Goal: Communication & Community: Answer question/provide support

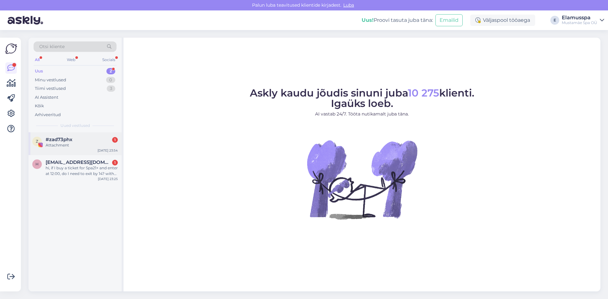
click at [110, 149] on div "[DATE] 23:54" at bounding box center [107, 150] width 20 height 5
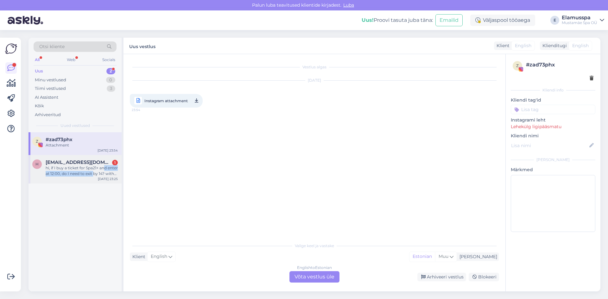
click at [104, 171] on div "hi, if I buy a ticket for Spa21+ and enter at 12:00, do I need to exit by 14? w…" at bounding box center [82, 170] width 72 height 11
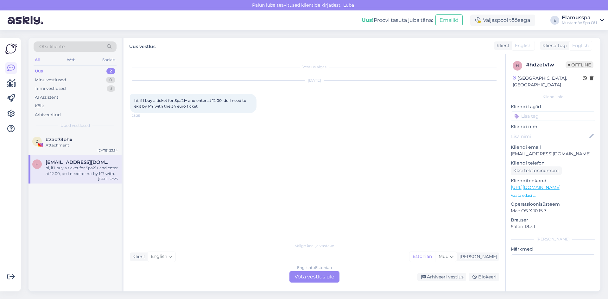
click at [208, 150] on div "Vestlus algas Sep 11 2025 hi, if I buy a ticket for Spa21+ and enter at 12:00, …" at bounding box center [317, 146] width 375 height 173
click at [304, 277] on div "English to Estonian Võta vestlus üle" at bounding box center [314, 276] width 50 height 11
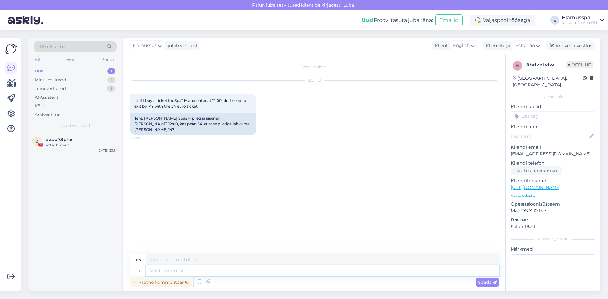
click at [301, 274] on textarea at bounding box center [322, 271] width 353 height 11
type textarea "Hello!"
type textarea "Hello! no n"
type textarea "Hello! no"
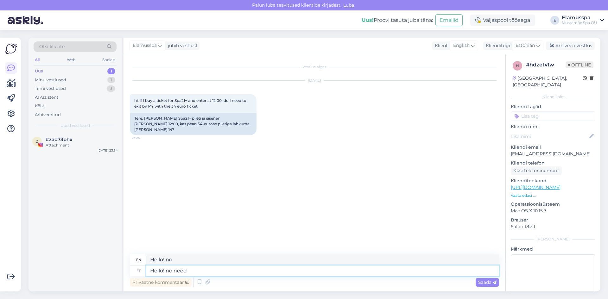
type textarea "Hello! no need t"
type textarea "Hello! no need"
type textarea "Hello! no need to"
type textarea "Hello! no need to exit"
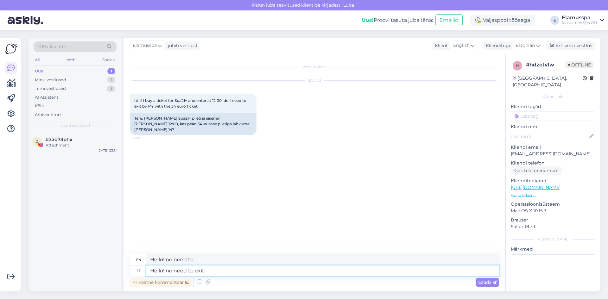
type textarea "Hello! no need to exit"
type textarea "Hello! no need to exit."
type textarea "Hello! no need to exit. you c"
type textarea "Hello! no need to exit. you"
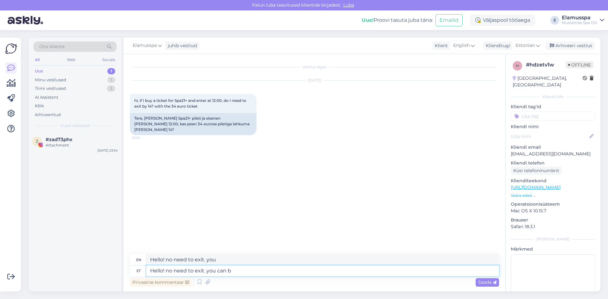
type textarea "Hello! no need to exit. you can be"
type textarea "Hello! no need to exit. you can"
type textarea "Hello! no need to exit. you can be"
type textarea "Hello! no need to exit. you can be there u"
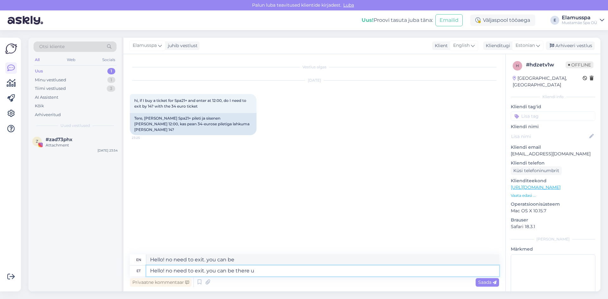
type textarea "Hello! no need to exit. you can be there"
type textarea "Hello! no need to exit. you can be there until"
type textarea "Hello! no need to exit. you can be there until closing"
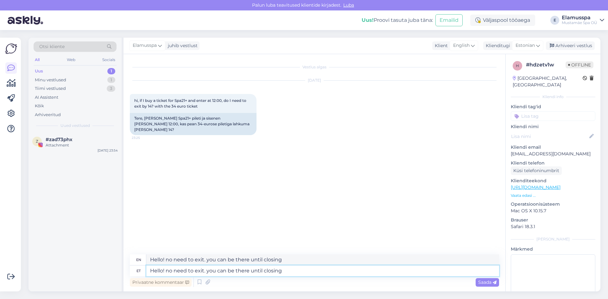
drag, startPoint x: 301, startPoint y: 274, endPoint x: 112, endPoint y: 304, distance: 191.6
click at [112, 288] on html "Palun luba teavitused klientide kirjadest. Luba Uus! Proovi tasuta juba täna: E…" at bounding box center [304, 149] width 608 height 299
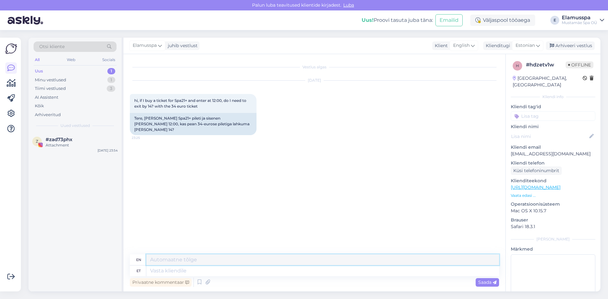
drag, startPoint x: 296, startPoint y: 259, endPoint x: 69, endPoint y: 263, distance: 226.7
paste textarea "Hello! no need to exit. you can be there until closing"
type textarea "Hello! no need to exit. you can be there until closing"
click at [191, 273] on textarea at bounding box center [322, 271] width 353 height 11
click at [300, 253] on div "Vestlus algas Sep 11 2025 hi, if I buy a ticket for Spa21+ and enter at 12:00, …" at bounding box center [314, 172] width 382 height 237
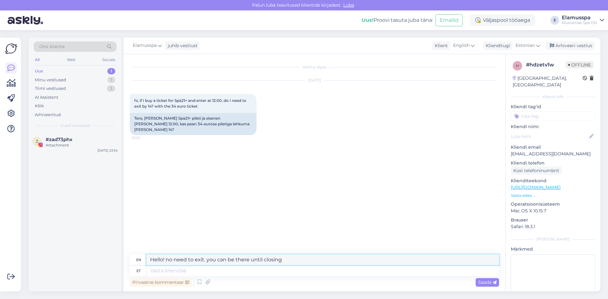
click at [345, 264] on textarea "Hello! no need to exit. you can be there until closing" at bounding box center [322, 259] width 353 height 11
click at [505, 287] on div "h # hdzetv1w Offline Finland, Helsinki Kliendi info Kliendi tag'id Kliendi nimi…" at bounding box center [552, 187] width 95 height 267
click at [492, 284] on span "Saada" at bounding box center [487, 282] width 18 height 6
click at [486, 288] on div "Vestlus algas Sep 11 2025 hi, if I buy a ticket for Spa21+ and enter at 12:00, …" at bounding box center [314, 172] width 382 height 237
click at [483, 283] on span "Saada" at bounding box center [487, 282] width 18 height 6
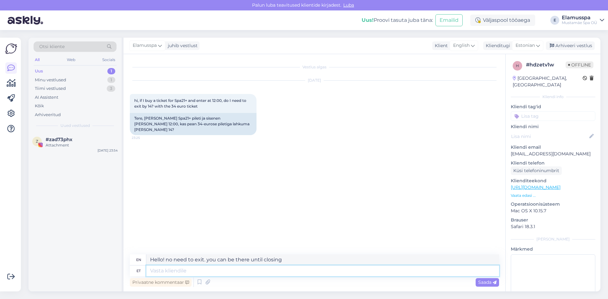
click at [434, 275] on textarea at bounding box center [322, 271] width 353 height 11
drag, startPoint x: 434, startPoint y: 275, endPoint x: 236, endPoint y: 278, distance: 197.5
click at [236, 278] on div "en Hello! no need to exit. you can be there until closing et Privaatne kommenta…" at bounding box center [314, 271] width 369 height 34
paste textarea "Hello! no need to exit. you can be there until closing"
type textarea "Hello! no need to exit. you can be there until closing"
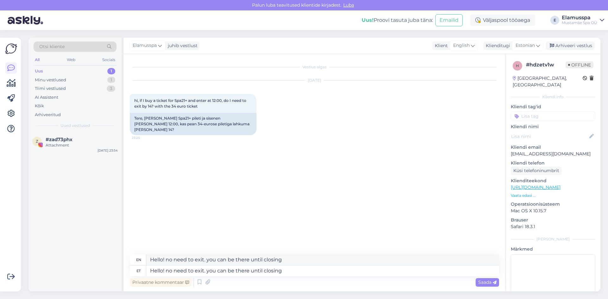
drag, startPoint x: 310, startPoint y: 254, endPoint x: 304, endPoint y: 256, distance: 5.7
click at [306, 255] on div "Vestlus algas Sep 11 2025 hi, if I buy a ticket for Spa21+ and enter at 12:00, …" at bounding box center [314, 172] width 382 height 237
drag, startPoint x: 304, startPoint y: 256, endPoint x: 91, endPoint y: 257, distance: 212.7
click at [92, 258] on div "Otsi kliente All Web Socials Uus 1 Minu vestlused 1 Tiimi vestlused 3 AI Assist…" at bounding box center [314, 165] width 572 height 254
click at [485, 280] on span "Saada" at bounding box center [487, 282] width 18 height 6
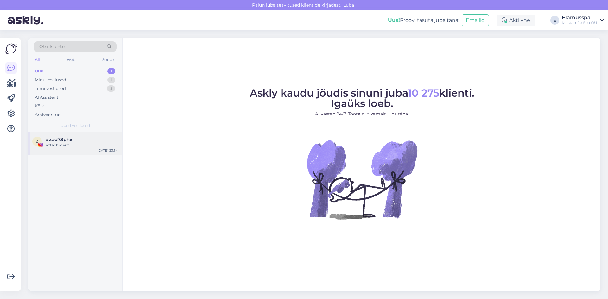
click at [61, 147] on div "Attachment" at bounding box center [82, 145] width 72 height 6
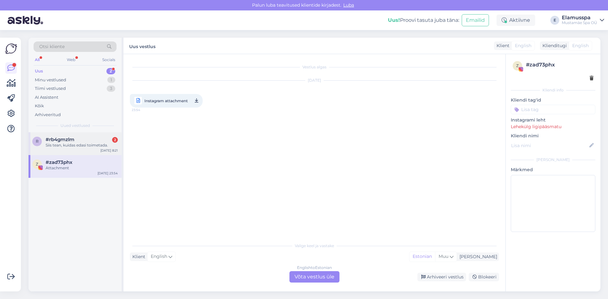
click at [97, 146] on div "Siis tean, kuidas edasi toimetada." at bounding box center [82, 145] width 72 height 6
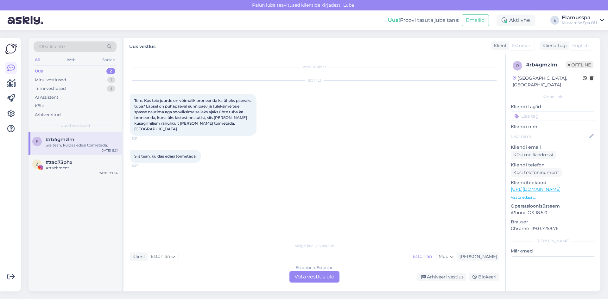
click at [503, 47] on div "Klient" at bounding box center [499, 45] width 16 height 7
click at [547, 47] on div "Klienditugi" at bounding box center [553, 45] width 27 height 7
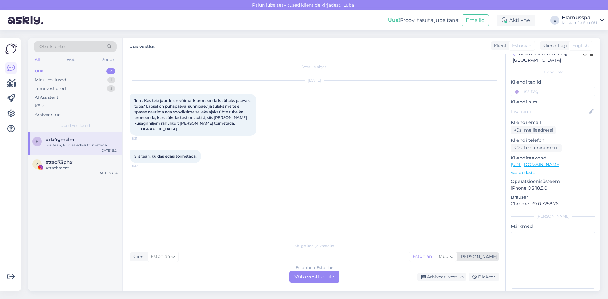
click at [492, 258] on div "[PERSON_NAME]" at bounding box center [477, 257] width 40 height 7
click at [448, 255] on span "Muu" at bounding box center [443, 257] width 10 height 6
drag, startPoint x: 110, startPoint y: 146, endPoint x: 106, endPoint y: 147, distance: 3.3
click at [106, 147] on div "Siis tean, kuidas edasi toimetada." at bounding box center [82, 145] width 72 height 6
drag, startPoint x: 106, startPoint y: 147, endPoint x: 407, endPoint y: 127, distance: 301.0
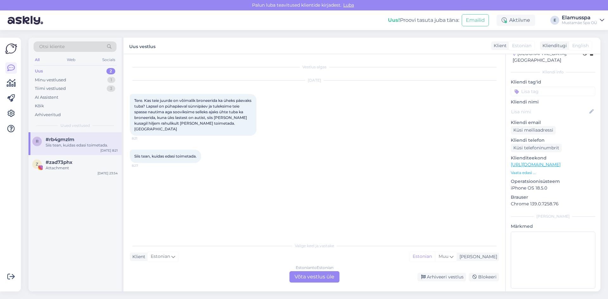
click at [407, 127] on div "[DATE] Tere. Kas teie juurde on võimalik broneerida ka üheks päevaks tuba? Laps…" at bounding box center [314, 108] width 369 height 69
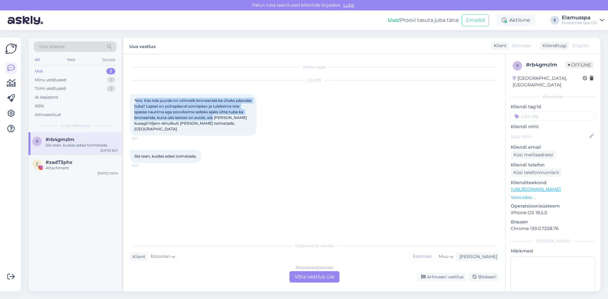
drag, startPoint x: 135, startPoint y: 100, endPoint x: 220, endPoint y: 119, distance: 86.6
click at [220, 119] on span "Tere. Kas teie juurde on võimalik broneerida ka üheks päevaks tuba? Lapsel on p…" at bounding box center [193, 114] width 118 height 33
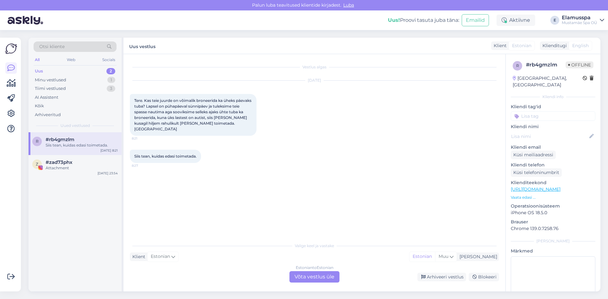
click at [220, 119] on span "Tere. Kas teie juurde on võimalik broneerida ka üheks päevaks tuba? Lapsel on p…" at bounding box center [193, 114] width 118 height 33
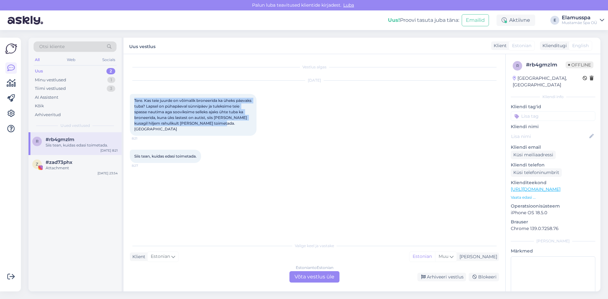
drag, startPoint x: 134, startPoint y: 99, endPoint x: 228, endPoint y: 122, distance: 96.3
click at [228, 122] on div "Tere. Kas teie juurde on võimalik broneerida ka üheks päevaks tuba? Lapsel on p…" at bounding box center [193, 115] width 127 height 42
copy span "Tere. Kas teie juurde on võimalik broneerida ka üheks päevaks tuba? Lapsel on p…"
click at [255, 132] on div "[DATE] Tere. Kas teie juurde on võimalik broneerida ka üheks päevaks tuba? Laps…" at bounding box center [314, 108] width 369 height 69
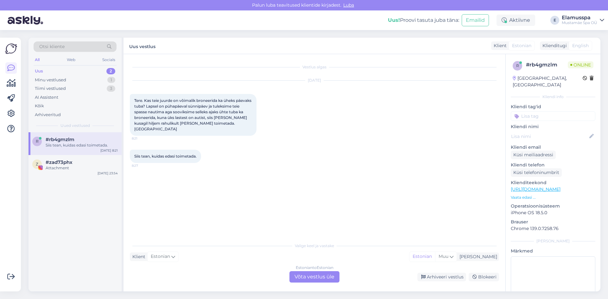
click at [326, 279] on div "Estonian to Estonian Võta vestlus üle" at bounding box center [314, 276] width 50 height 11
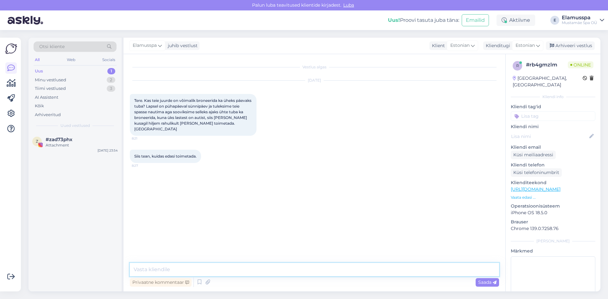
click at [318, 270] on textarea at bounding box center [314, 269] width 369 height 13
paste textarea "ere! Aitäh, et meie [PERSON_NAME] pöördusite ja palju õnne lapse eelseisva sünn…"
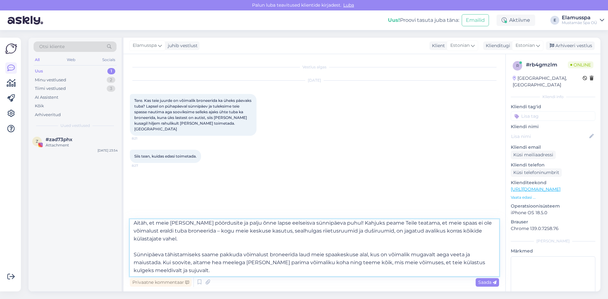
scroll to position [19, 0]
click at [367, 251] on textarea "ere! Aitäh, et meie [PERSON_NAME] pöördusite ja palju õnne lapse eelseisva sünn…" at bounding box center [314, 247] width 369 height 57
click at [370, 254] on textarea "ere! Aitäh, et meie [PERSON_NAME] pöördusite ja palju õnne lapse eelseisva sünn…" at bounding box center [314, 247] width 369 height 57
click at [367, 254] on textarea "ere! Aitäh, et meie [PERSON_NAME] pöördusite ja palju õnne lapse eelseisva sünn…" at bounding box center [314, 247] width 369 height 57
click at [368, 256] on textarea "ere! Aitäh, et meie [PERSON_NAME] pöördusite ja palju õnne lapse eelseisva sünn…" at bounding box center [314, 247] width 369 height 57
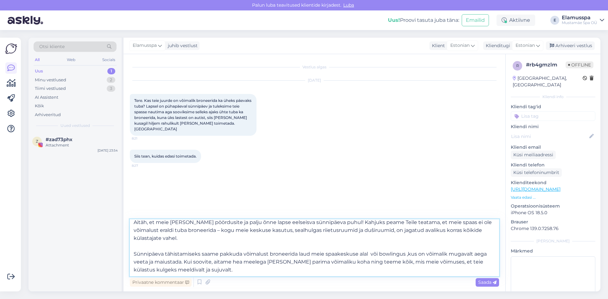
click at [243, 273] on textarea "ere! Aitäh, et meie [PERSON_NAME] pöördusite ja palju õnne lapse eelseisva sünn…" at bounding box center [314, 247] width 369 height 57
type textarea "ere! Aitäh, et meie [PERSON_NAME] pöördusite ja palju õnne lapse eelseisva sünn…"
click at [478, 284] on span "Saada" at bounding box center [487, 282] width 18 height 6
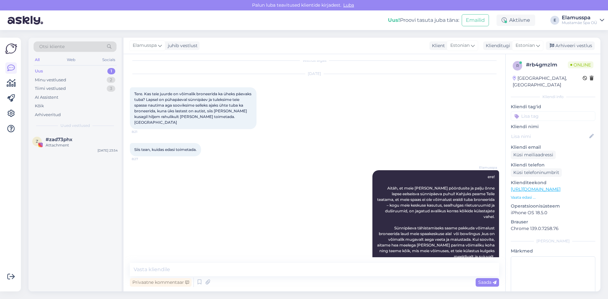
scroll to position [8, 0]
click at [77, 137] on div "#zad73phx" at bounding box center [82, 140] width 72 height 6
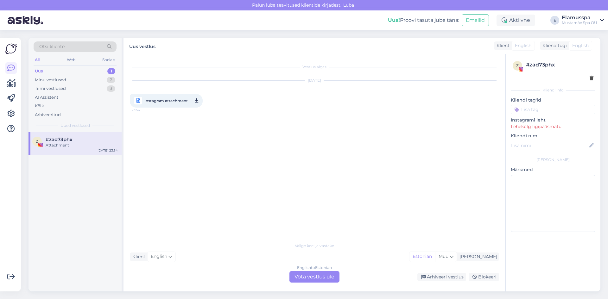
scroll to position [0, 0]
click at [160, 101] on span "Instagram attachment" at bounding box center [165, 101] width 43 height 8
click at [106, 81] on div "Minu vestlused 2" at bounding box center [75, 80] width 83 height 9
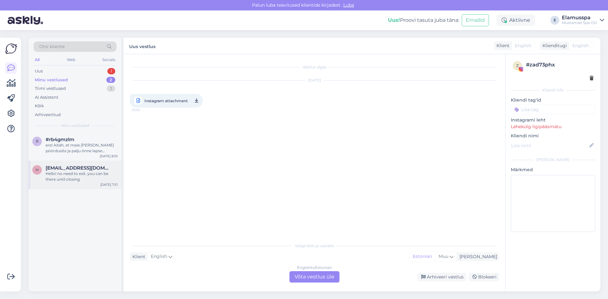
click at [103, 164] on div "h [EMAIL_ADDRESS][DOMAIN_NAME] Hello! no need to exit. you can be there until c…" at bounding box center [74, 175] width 93 height 28
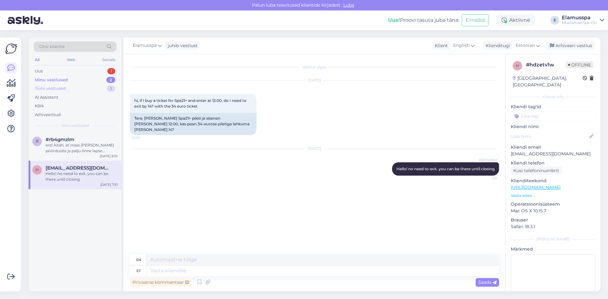
click at [104, 85] on div "Tiimi vestlused 3" at bounding box center [75, 88] width 83 height 9
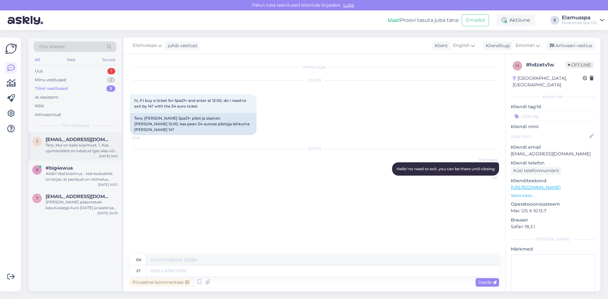
click at [79, 147] on div "Tere, Mul on kaks küsimust. 1. Kas ujumisriided on lubatud igas alas või on ka …" at bounding box center [82, 147] width 72 height 11
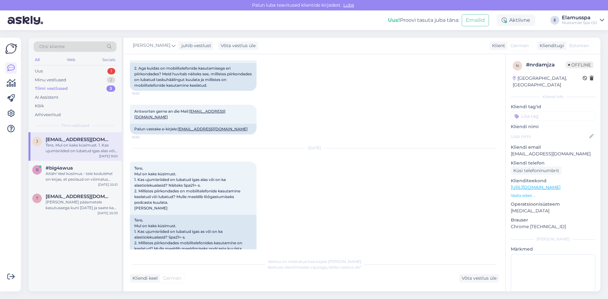
scroll to position [221, 0]
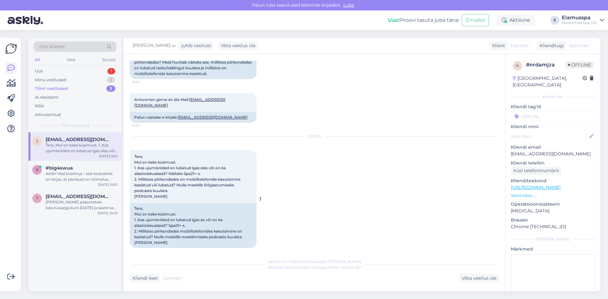
click at [179, 170] on span "Tere, Mul on kaks küsimust. 1. Kas ujumisriided on lubatud igas alas või on ka …" at bounding box center [187, 176] width 107 height 45
click at [87, 174] on div "Aitäh! Veel küsimus - teie kodulehel on kirjas, et peolaud on võimalus saada 3 …" at bounding box center [82, 176] width 72 height 11
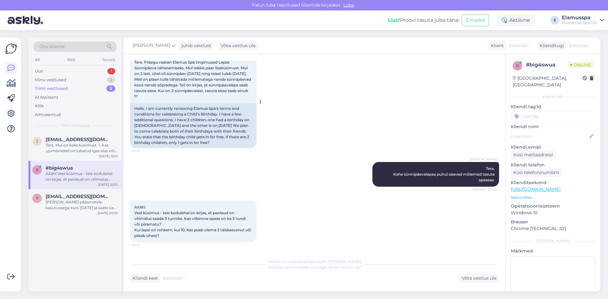
scroll to position [226, 0]
click at [67, 203] on div "[PERSON_NAME] pääsmetele kasutusaega kuni [DATE] ja saate ka ühekaupa kasutada …" at bounding box center [82, 204] width 72 height 11
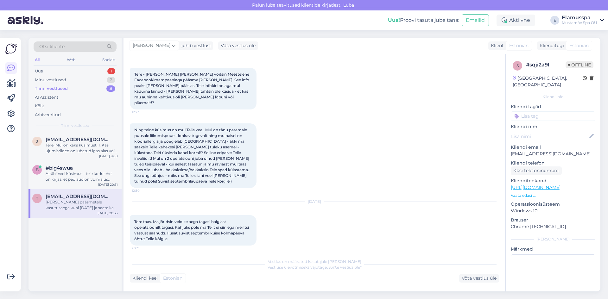
scroll to position [0, 0]
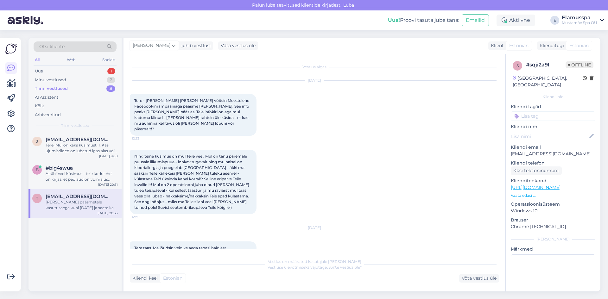
click at [89, 66] on div "Otsi kliente All Web Socials Uus 1 Minu vestlused 2 Tiimi vestlused 3 AI Assist…" at bounding box center [74, 85] width 93 height 95
click at [88, 74] on div "Uus 1" at bounding box center [75, 71] width 83 height 9
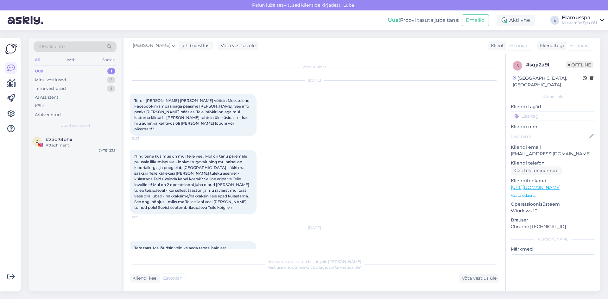
click at [97, 72] on div "Uus 1" at bounding box center [75, 71] width 83 height 9
click at [96, 76] on div "Minu vestlused 2" at bounding box center [75, 80] width 83 height 9
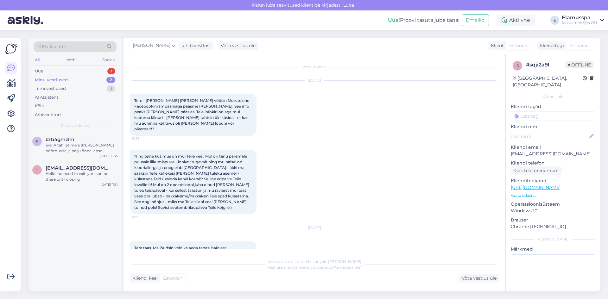
click at [91, 84] on div "Minu vestlused 2" at bounding box center [75, 80] width 83 height 9
click at [89, 71] on div "Uus 1" at bounding box center [75, 71] width 83 height 9
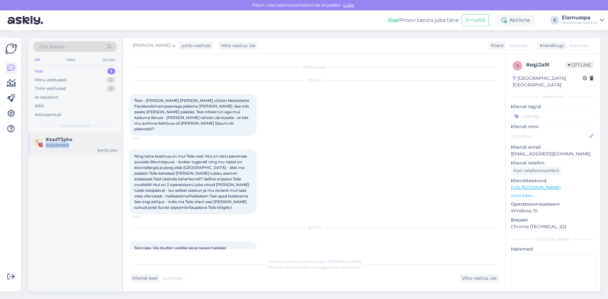
drag, startPoint x: 86, startPoint y: 135, endPoint x: 69, endPoint y: 147, distance: 20.8
click at [69, 147] on div "z #zad73phx Attachment [DATE] 23:54" at bounding box center [74, 143] width 93 height 23
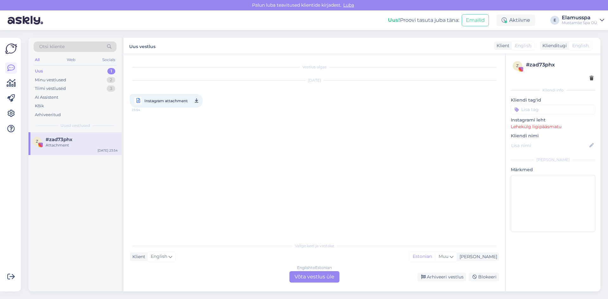
drag, startPoint x: 69, startPoint y: 147, endPoint x: 278, endPoint y: 147, distance: 208.6
click at [278, 147] on div "Vestlus algas [DATE] Instagram attachment 23:54" at bounding box center [317, 146] width 375 height 173
click at [443, 278] on div "Arhiveeri vestlus" at bounding box center [441, 277] width 49 height 9
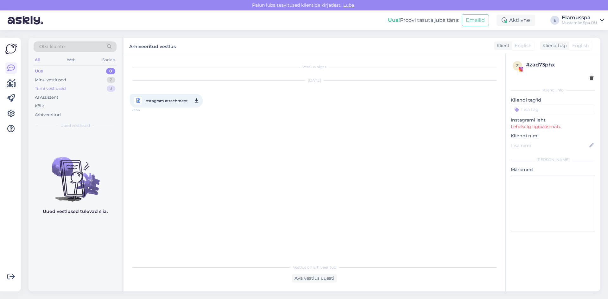
click at [89, 87] on div "Tiimi vestlused 3" at bounding box center [75, 88] width 83 height 9
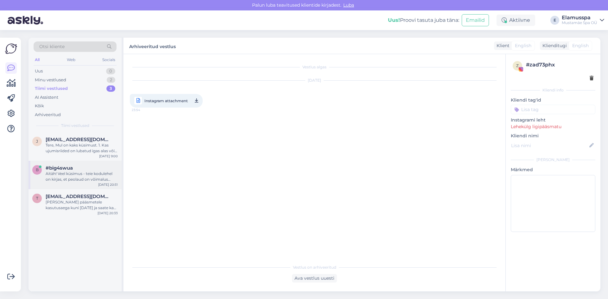
click at [97, 165] on div "b #big4swua Aitäh! Veel küsimus - teie kodulehel on kirjas, et peolaud on võima…" at bounding box center [74, 175] width 93 height 28
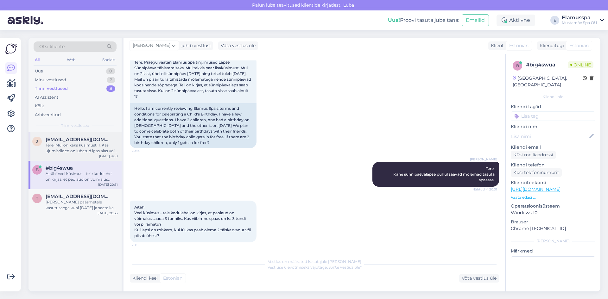
click at [102, 147] on div "Tere, Mul on kaks küsimust. 1. Kas ujumisriided on lubatud igas alas või on ka …" at bounding box center [82, 147] width 72 height 11
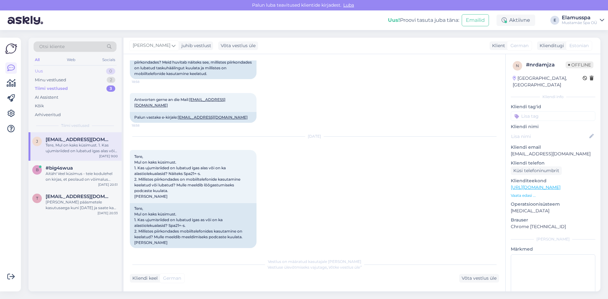
click at [78, 70] on div "Uus 0" at bounding box center [75, 71] width 83 height 9
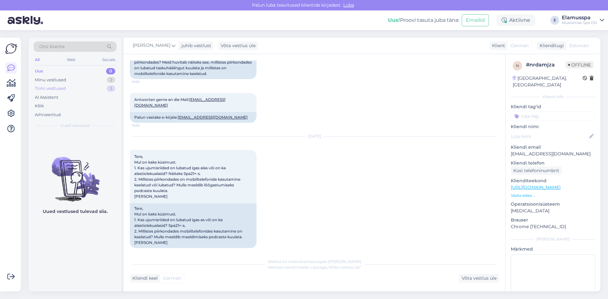
click at [78, 85] on div "Tiimi vestlused 3" at bounding box center [75, 88] width 83 height 9
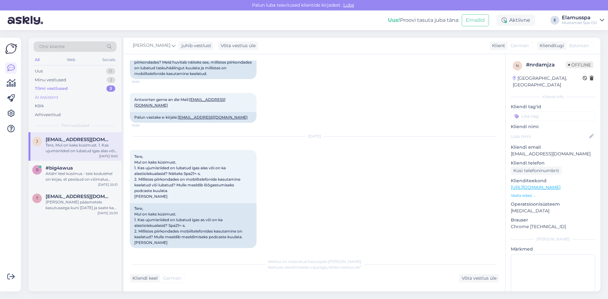
click at [68, 98] on div "AI Assistent" at bounding box center [75, 97] width 83 height 9
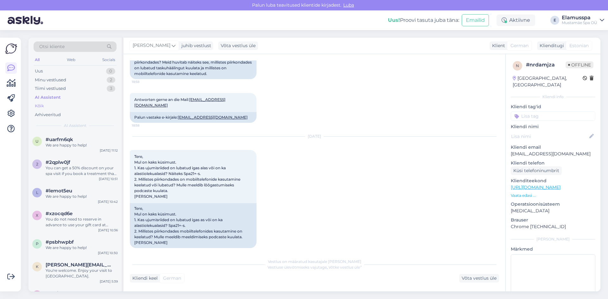
click at [66, 105] on div "Kõik" at bounding box center [75, 106] width 83 height 9
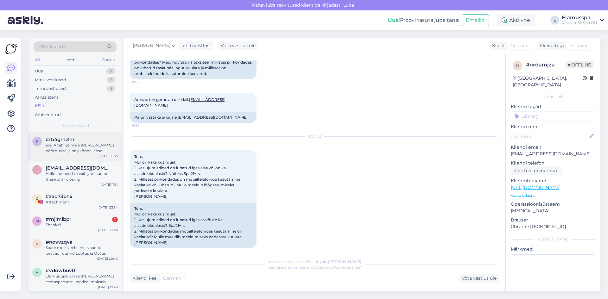
click at [70, 147] on div "ere! Aitäh, et meie [PERSON_NAME] pöördusite ja palju õnne lapse eelseisva sünn…" at bounding box center [82, 147] width 72 height 11
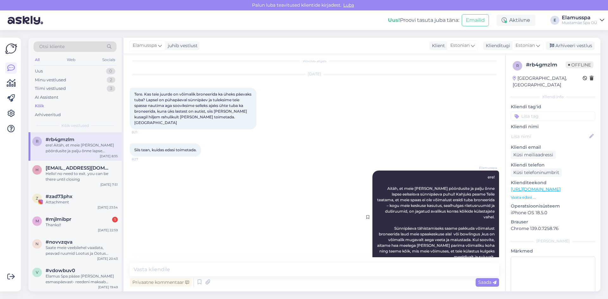
scroll to position [8, 0]
click at [91, 179] on div "Hello! no need to exit. you can be there until closing" at bounding box center [82, 176] width 72 height 11
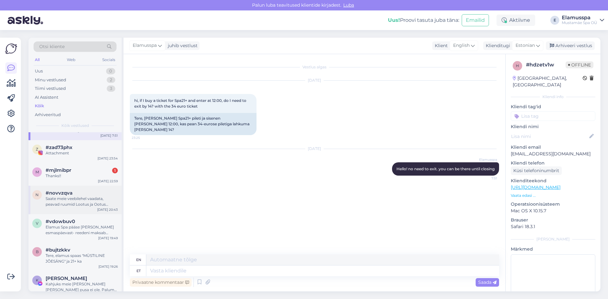
scroll to position [63, 0]
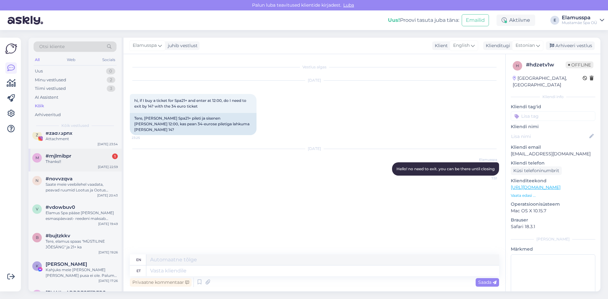
click at [97, 162] on div "Thanks!!" at bounding box center [82, 162] width 72 height 6
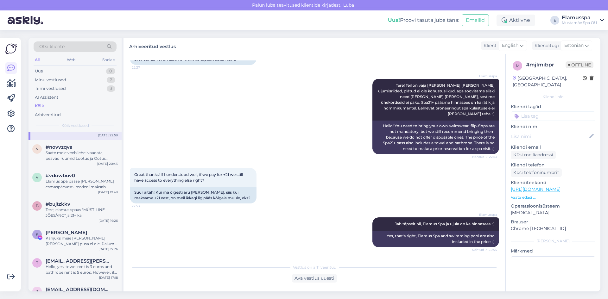
scroll to position [216, 0]
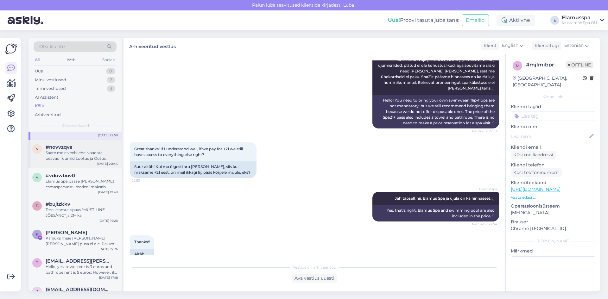
click at [88, 159] on div "Saate meie veebilehel vaadata, peavad ruumid Lootus ja Ootus [PERSON_NAME] päev…" at bounding box center [82, 155] width 72 height 11
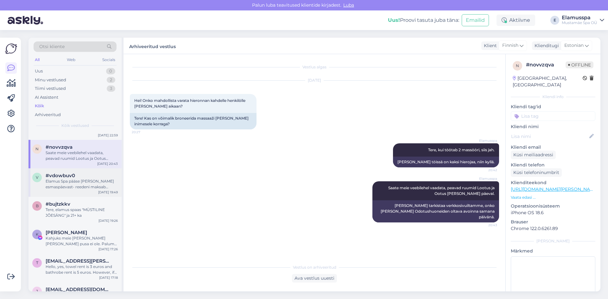
click at [112, 189] on div "Elamus Spa pääse [PERSON_NAME] esmaspäevast- reedeni maksab kokku 58€, kui soov…" at bounding box center [82, 184] width 72 height 11
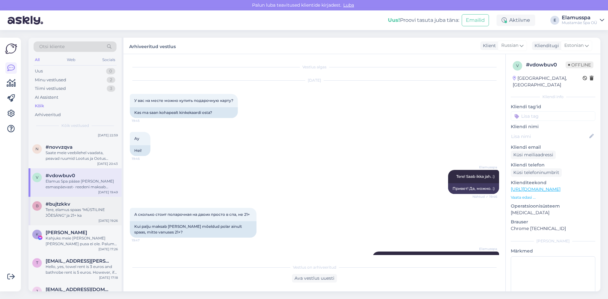
click at [72, 201] on div "b #bujtzkkv Tere, elamus spaas "MÜSTILINE JÕESÄNG" ja 21+ ka [DATE] 19:26" at bounding box center [74, 211] width 93 height 28
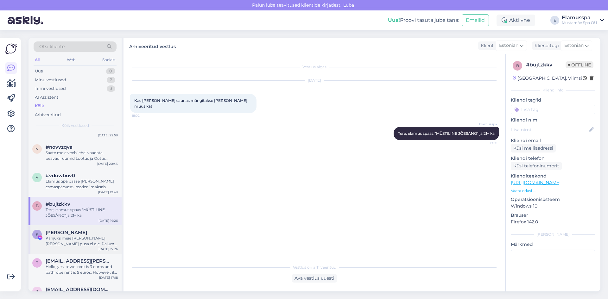
click at [93, 228] on div "K [PERSON_NAME] Kahjuks meie [PERSON_NAME] [PERSON_NAME] pusa ei ole. Palume te…" at bounding box center [74, 239] width 93 height 28
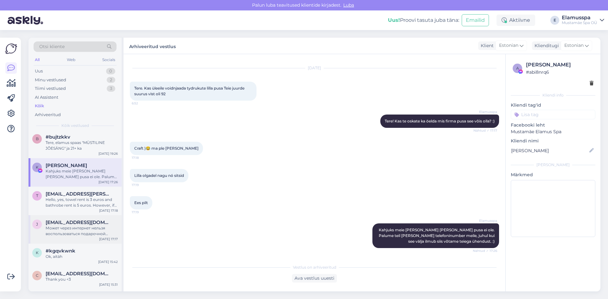
scroll to position [158, 0]
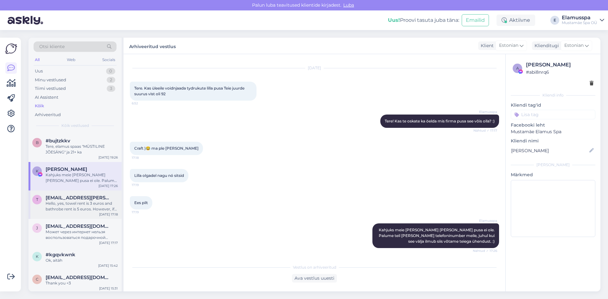
click at [99, 196] on div "[EMAIL_ADDRESS][PERSON_NAME][DOMAIN_NAME]" at bounding box center [82, 198] width 72 height 6
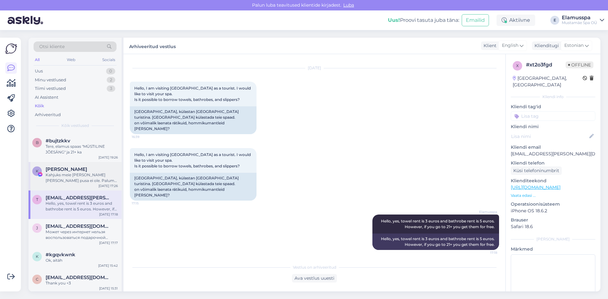
scroll to position [3, 0]
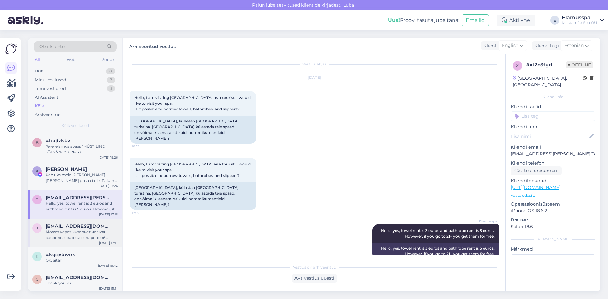
click at [74, 225] on span "[EMAIL_ADDRESS][DOMAIN_NAME]" at bounding box center [79, 226] width 66 height 6
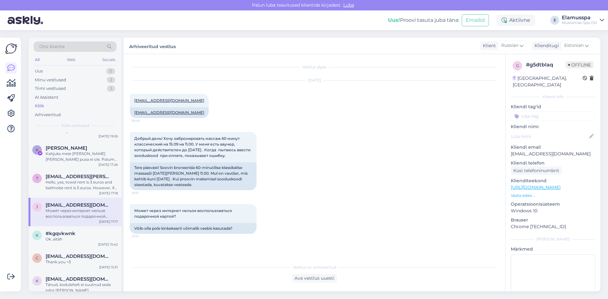
scroll to position [190, 0]
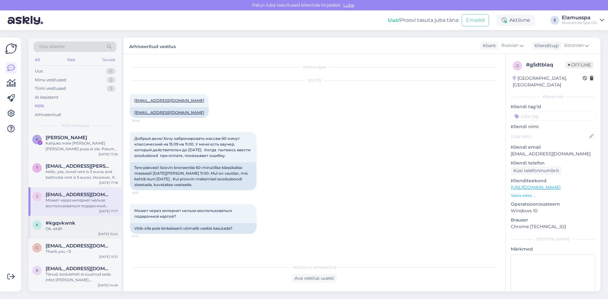
click at [109, 235] on div "[DATE] 15:42" at bounding box center [108, 234] width 20 height 5
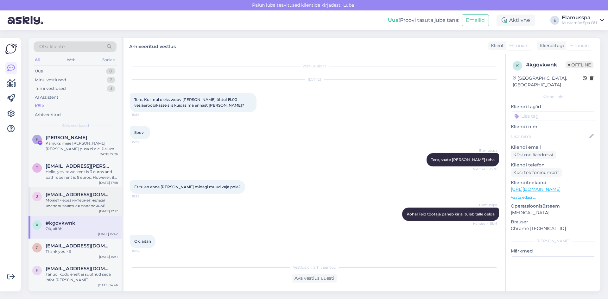
scroll to position [222, 0]
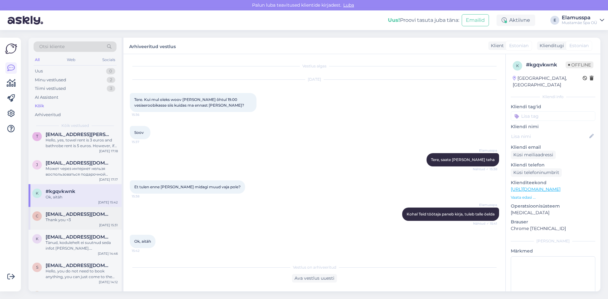
click at [88, 218] on div "Thank you <3" at bounding box center [82, 220] width 72 height 6
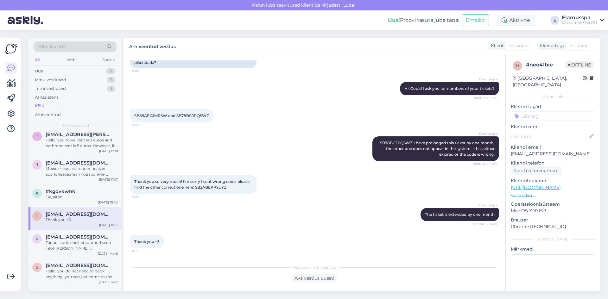
scroll to position [62, 0]
click at [63, 258] on div "k [EMAIL_ADDRESS][DOMAIN_NAME] Tänud, kodulehelt ei suutnud seda infot [PERSON_…" at bounding box center [74, 244] width 93 height 28
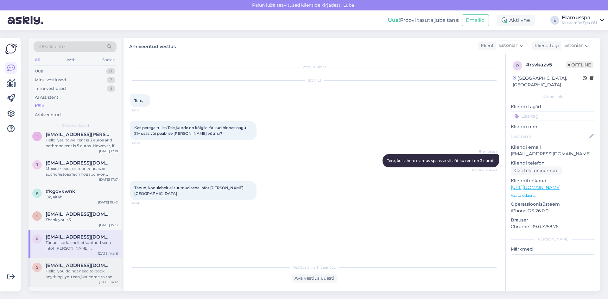
click at [94, 277] on div "Hello, you do not need to book anything, you can just come to the spa and buy t…" at bounding box center [82, 273] width 72 height 11
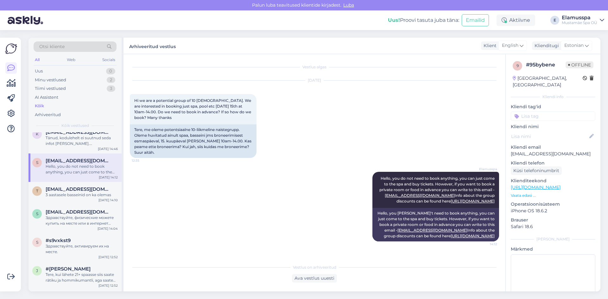
scroll to position [348, 0]
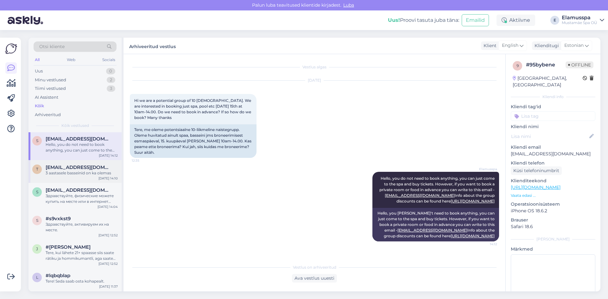
click at [103, 180] on div "[DATE] 14:10" at bounding box center [107, 178] width 19 height 5
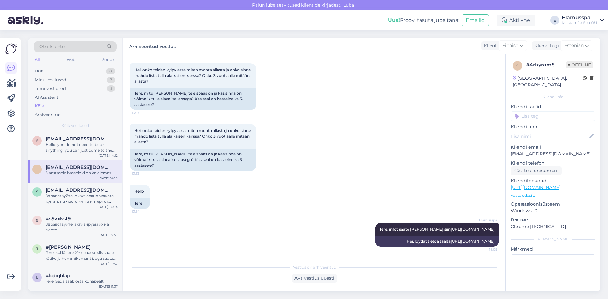
scroll to position [0, 0]
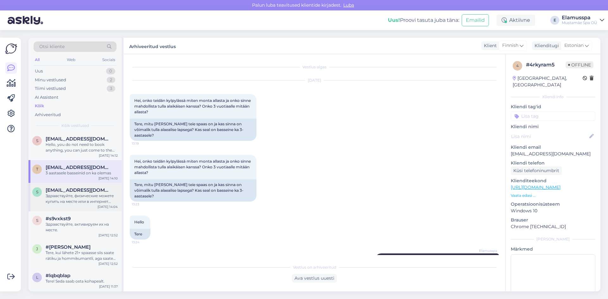
click at [96, 191] on span "[EMAIL_ADDRESS][DOMAIN_NAME]" at bounding box center [79, 190] width 66 height 6
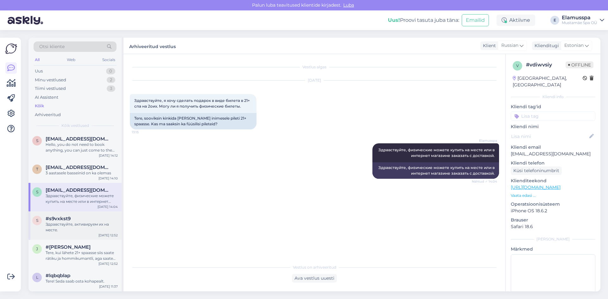
click at [83, 216] on div "#s9vxkst9" at bounding box center [82, 219] width 72 height 6
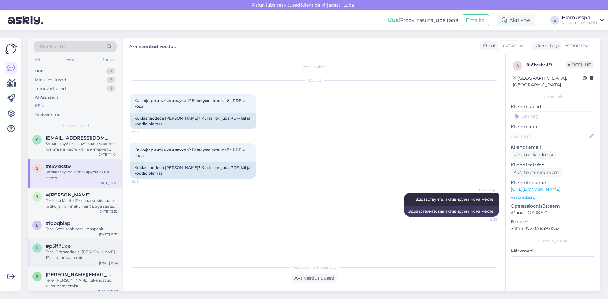
scroll to position [411, 0]
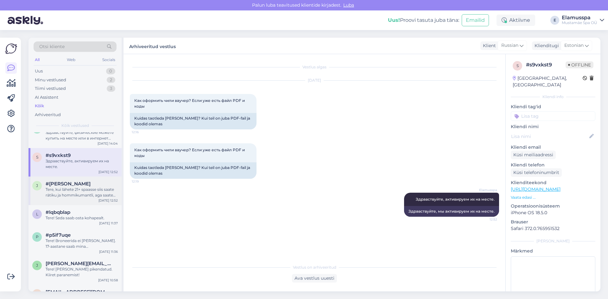
click at [98, 195] on div "Tere, kui lähete 21+ spaasse siis saate rätiku ja hommikumantli, aga saate ka r…" at bounding box center [82, 192] width 72 height 11
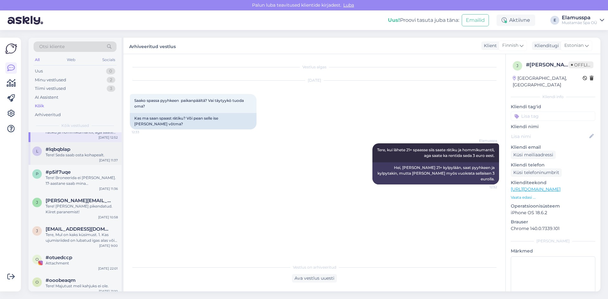
scroll to position [475, 0]
click at [99, 169] on div "p #p5if7uqe Tere! Broneerida ei [PERSON_NAME]. 17-aastane saab mina [PERSON_NAM…" at bounding box center [74, 179] width 93 height 28
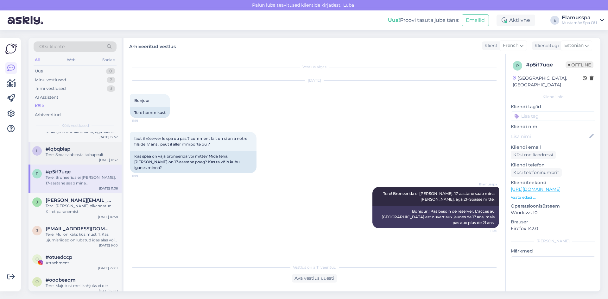
click at [92, 154] on div "Tere! Seda saab osta kohapealt." at bounding box center [82, 155] width 72 height 6
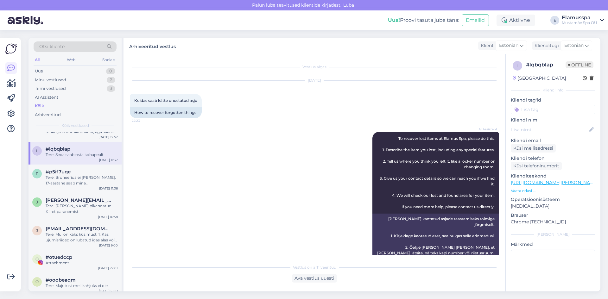
scroll to position [318, 0]
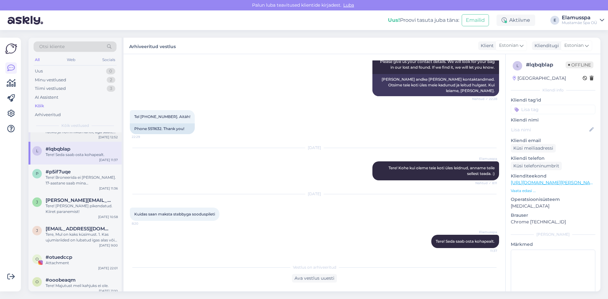
click at [107, 139] on div "[DATE] 12:52" at bounding box center [107, 137] width 19 height 5
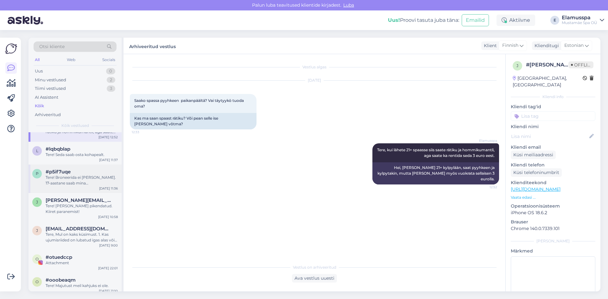
click at [100, 170] on div "#p5if7uqe" at bounding box center [82, 172] width 72 height 6
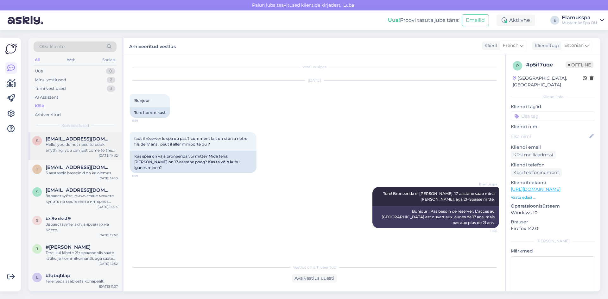
scroll to position [222, 0]
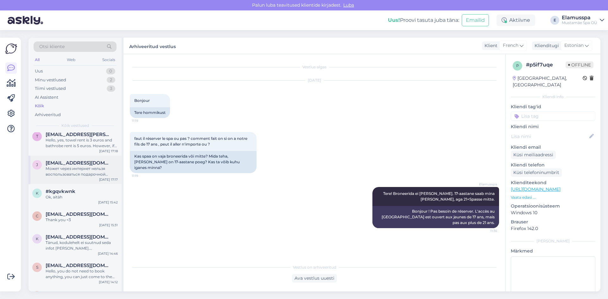
click at [60, 167] on div "Может через интернет нельзя воспользоваться подарочной картой?" at bounding box center [82, 171] width 72 height 11
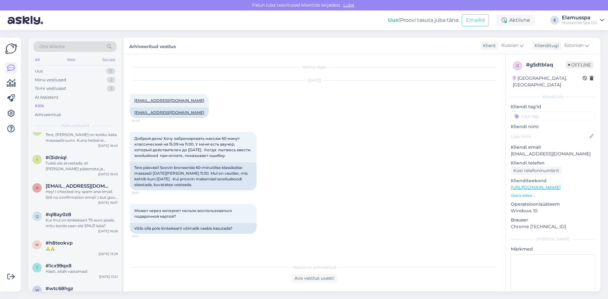
scroll to position [760, 0]
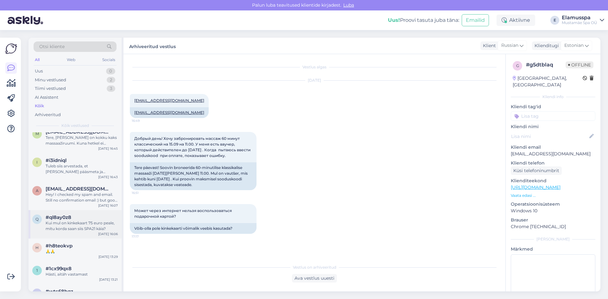
click at [83, 214] on div "q #ql8ay0z8 Kui mul on kinkekaart 75 euro peale, mitu korda saan siis SPA21 käi…" at bounding box center [74, 224] width 93 height 28
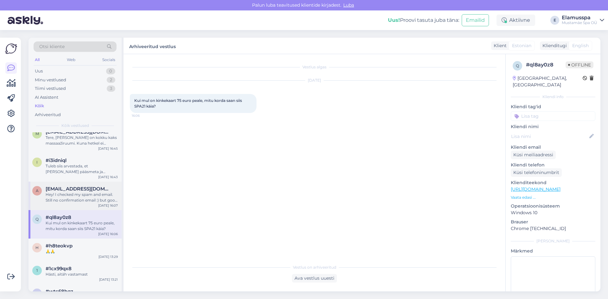
click at [85, 205] on div "a [EMAIL_ADDRESS][DOMAIN_NAME] Hey! I checked my spam and email. Still no confi…" at bounding box center [74, 196] width 93 height 28
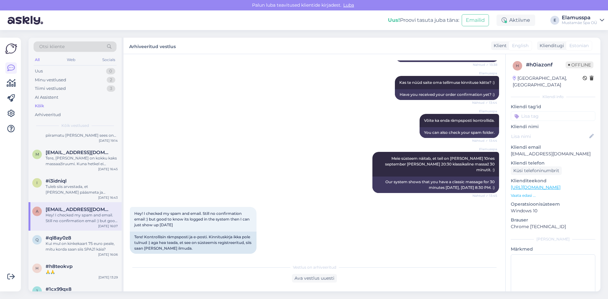
scroll to position [728, 0]
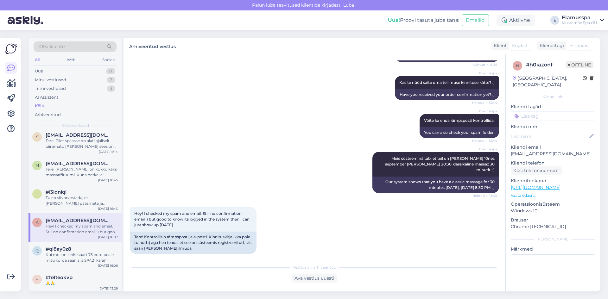
click at [87, 204] on div "Tuleb siis arvestada, et [PERSON_NAME] pääsmeta ja tavariietes spaasse minna ei…" at bounding box center [82, 200] width 72 height 11
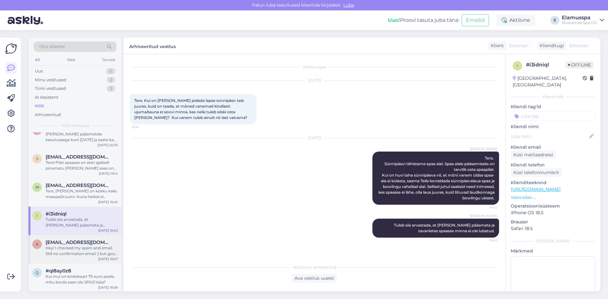
scroll to position [696, 0]
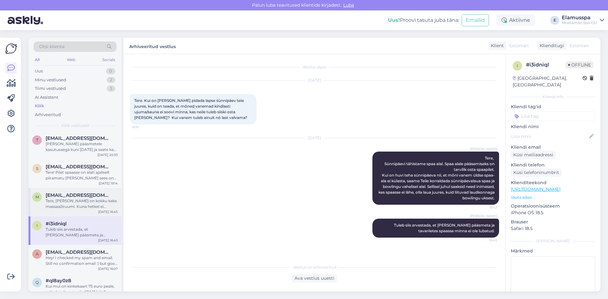
click at [85, 192] on div "m [EMAIL_ADDRESS][DOMAIN_NAME] Tere, Meil on kokku kaks massaažiruumi. Kuna het…" at bounding box center [74, 202] width 93 height 28
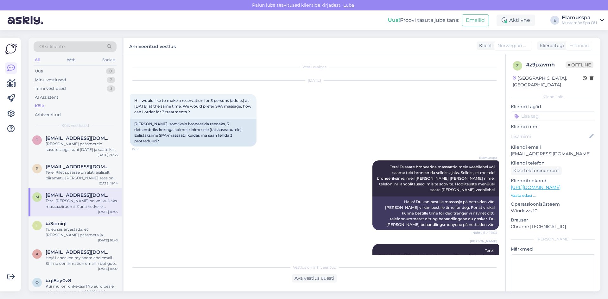
scroll to position [71, 0]
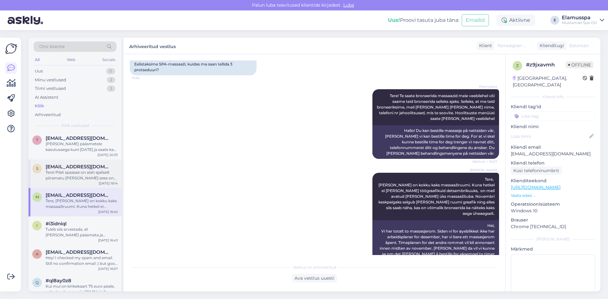
click at [99, 163] on div "s [EMAIL_ADDRESS][DOMAIN_NAME] Tere! Pilet spaasse on alati ajaliselt piiramatu…" at bounding box center [74, 174] width 93 height 28
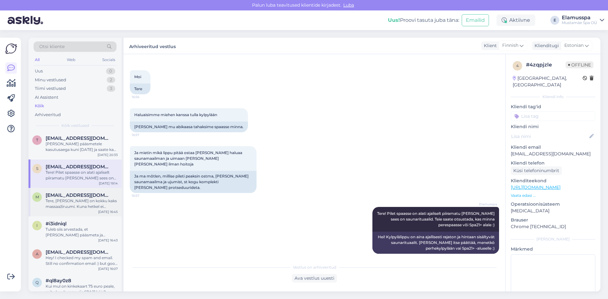
scroll to position [665, 0]
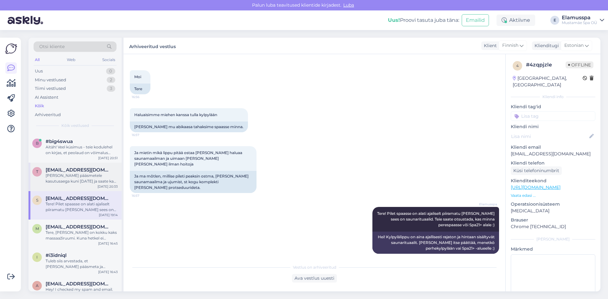
click at [84, 183] on div "[PERSON_NAME] pääsmetele kasutusaega kuni [DATE] ja saate ka ühekaupa kasutada …" at bounding box center [82, 178] width 72 height 11
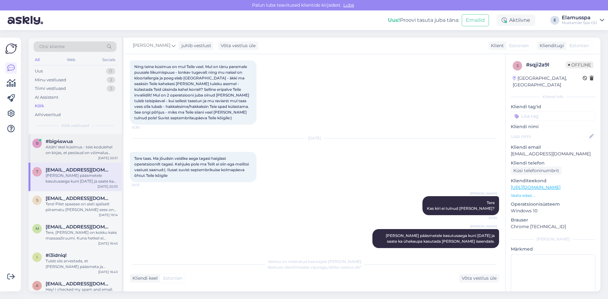
click at [72, 148] on div "Aitäh! Veel küsimus - teie kodulehel on kirjas, et peolaud on võimalus saada 3 …" at bounding box center [82, 149] width 72 height 11
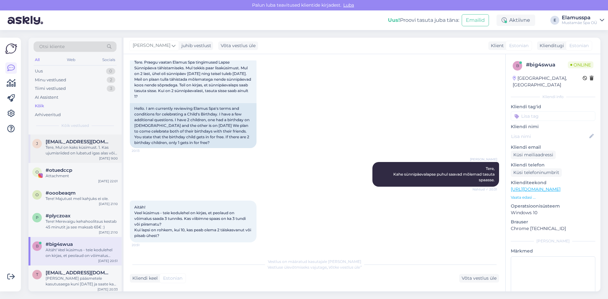
scroll to position [570, 0]
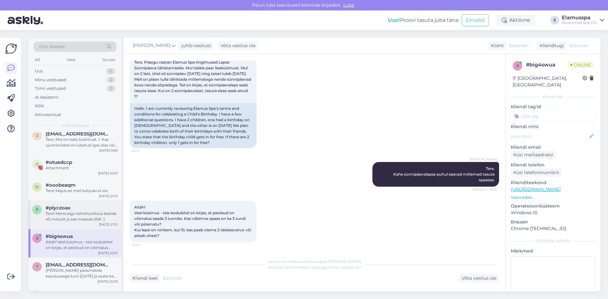
click at [78, 213] on div "Tere! Merevaigu kehahoolitsus kestab 45 minutit ja see maksab 65€ :)" at bounding box center [82, 216] width 72 height 11
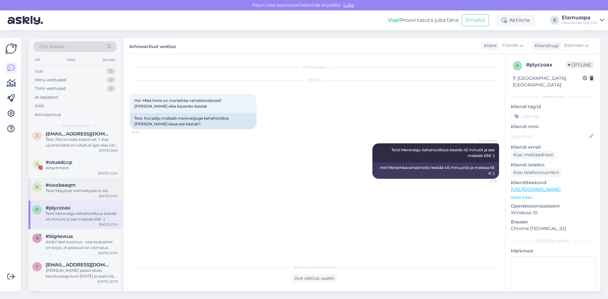
click at [76, 185] on div "#ooobeaqm" at bounding box center [82, 185] width 72 height 6
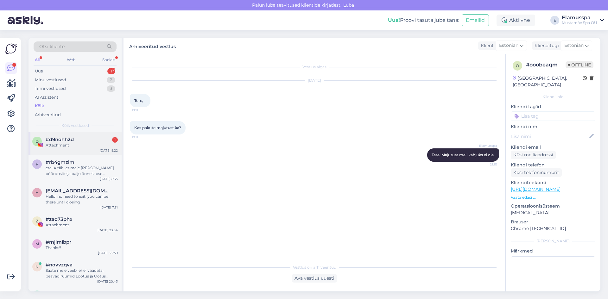
click at [92, 149] on div "d #d9nohh2d 1 Attachment [DATE] 9:22" at bounding box center [74, 143] width 93 height 23
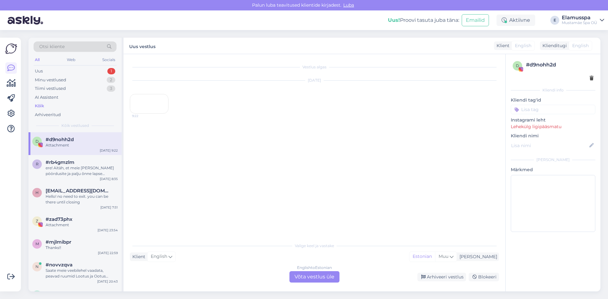
click at [140, 114] on div "9:22" at bounding box center [149, 104] width 39 height 20
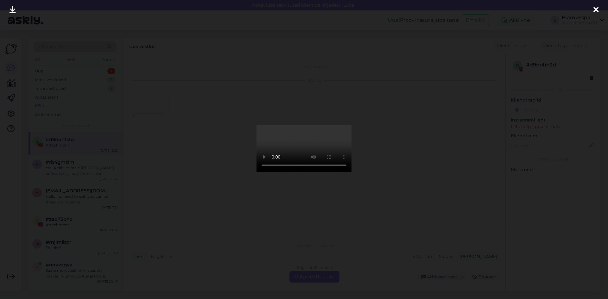
click at [292, 172] on video at bounding box center [303, 148] width 95 height 47
click at [430, 203] on div at bounding box center [304, 149] width 608 height 299
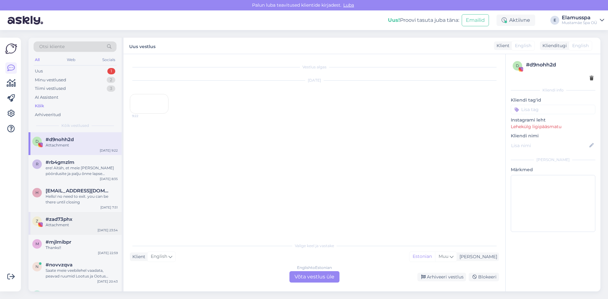
click at [100, 221] on div "#zad73phx" at bounding box center [82, 219] width 72 height 6
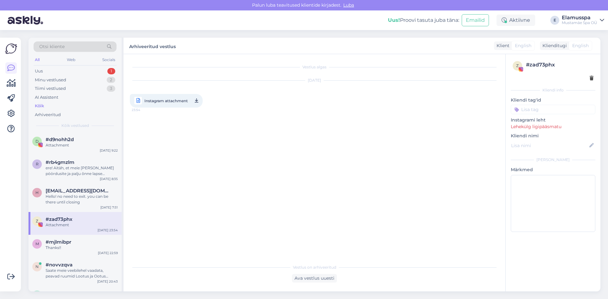
click at [162, 98] on span "Instagram attachment" at bounding box center [165, 101] width 43 height 8
click at [95, 152] on div "d #d9nohh2d Attachment [DATE] 9:22" at bounding box center [74, 143] width 93 height 23
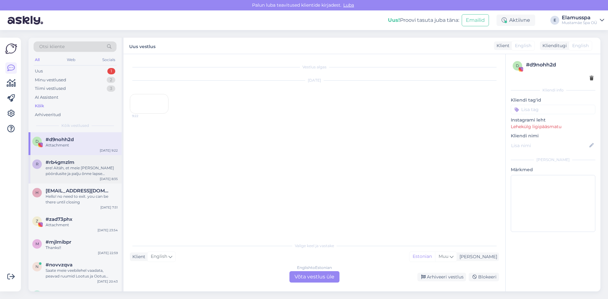
click at [96, 162] on div "#rb4gmzlm" at bounding box center [82, 163] width 72 height 6
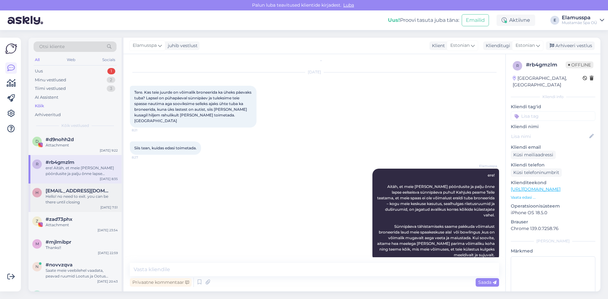
click at [103, 195] on div "Hello! no need to exit. you can be there until closing" at bounding box center [82, 199] width 72 height 11
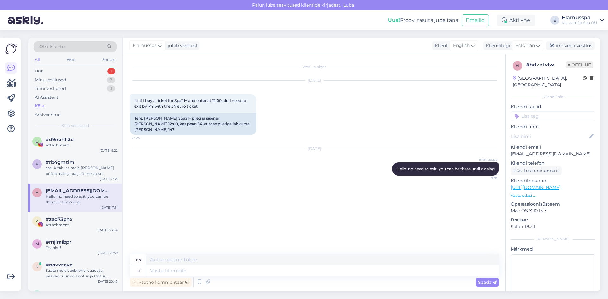
scroll to position [0, 0]
click at [102, 178] on div "[DATE] 8:35" at bounding box center [109, 179] width 18 height 5
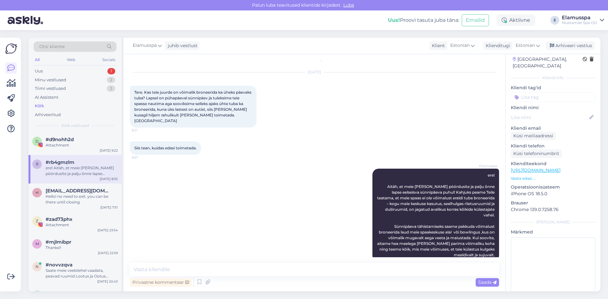
scroll to position [25, 0]
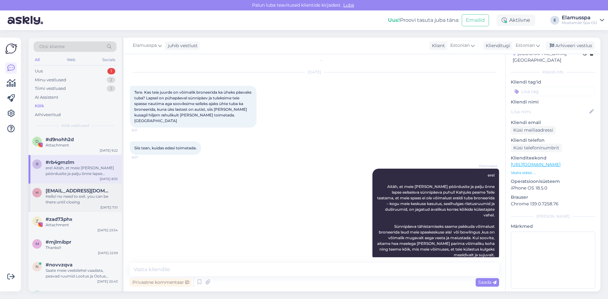
click at [85, 188] on span "[EMAIL_ADDRESS][DOMAIN_NAME]" at bounding box center [79, 191] width 66 height 6
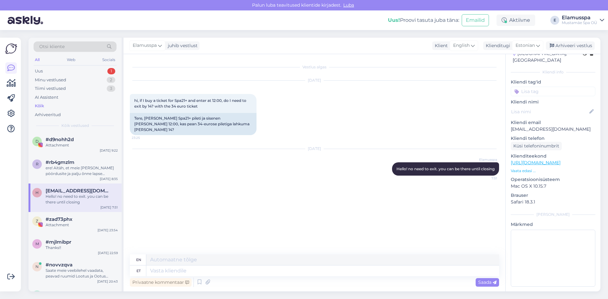
scroll to position [23, 0]
click at [216, 266] on textarea at bounding box center [322, 271] width 353 height 11
type textarea "Need"
type textarea "These"
type textarea "Need 34"
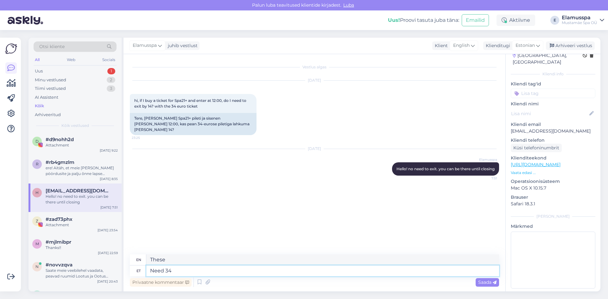
type textarea "These 34"
type textarea "Need 34 eurosed"
type textarea "These 34 euros"
type textarea "Need 34 eurosed piletid"
type textarea "These 34 euro tickets"
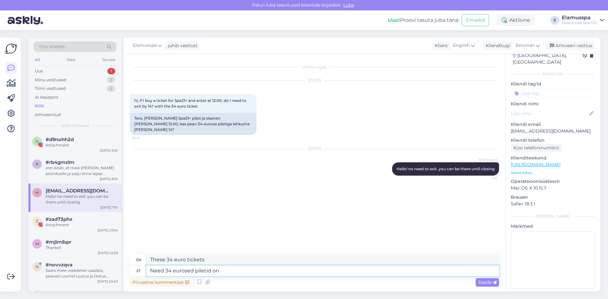
type textarea "Need 34 eurosed piletid on l"
type textarea "These 34 euro tickets are"
type textarea "Need 34 eurosed piletid on lihtsalt"
type textarea "These 34 euro tickets are just"
type textarea "Need 34 eurosed piletid on lihtsalt varajase si"
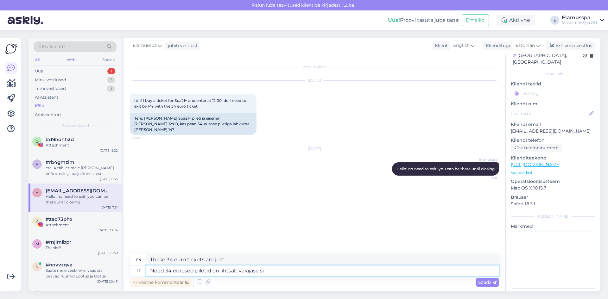
type textarea "These 34 euro tickets are just early bird tickets."
type textarea "Need 34 eurosed piletid on lihtsalt varajase siseneja s"
type textarea "These 34 euro tickets are just early bird tickets"
type textarea "Need 34 eurosed piletid on lihtsalt varajase siseneja soodustusega en"
type textarea "These 34 euro tickets are just early bird discounts"
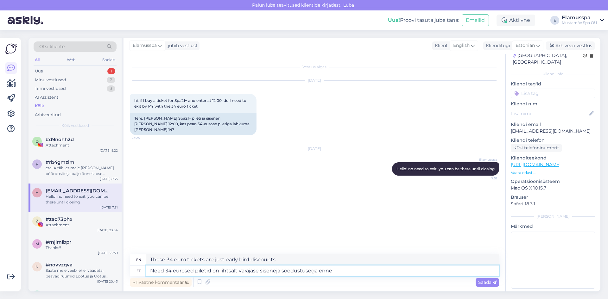
type textarea "Need 34 eurosed piletid on lihtsalt varajase siseneja soodustusega enne 1"
type textarea "These 34 euro tickets are just early bird discounts before"
type textarea "Need 34 eurosed piletid on lihtsalt varajase siseneja soodustusega enne 14."
type textarea "These 34 euro tickets are just early bird discounts before 14"
type textarea "Need 34 eurosed piletid on lihtsalt varajase siseneja soodustusega enne 14."
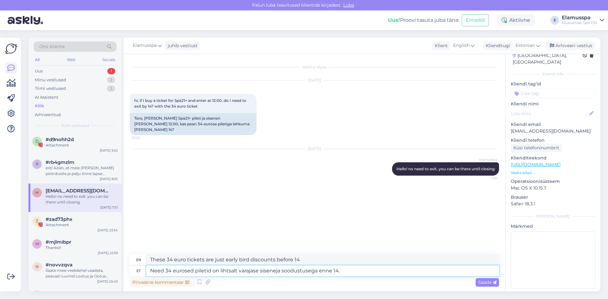
type textarea "These 34 euro tickets are simply early bird discounts before 14."
type textarea "Need 34 eurosed piletid on lihtsalt varajase siseneja soodustusega enne 14. Saa…"
type textarea "These 34 euro tickets are just early bird discounts before 14. You can"
type textarea "Need 34 eurosed piletid on lihtsalt varajase siseneja soodustusega enne 14. Saa…"
type textarea "These 34 euro tickets are just early bird discounts before 14. You can be"
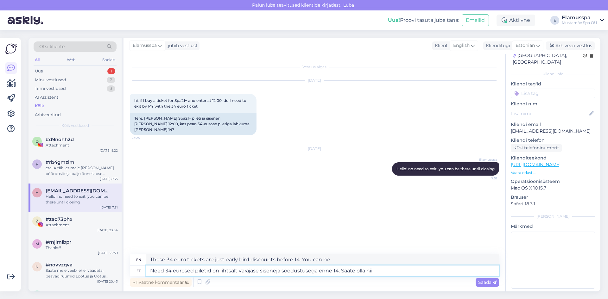
type textarea "Need 34 eurosed piletid on lihtsalt varajase siseneja soodustusega enne 14. Saa…"
type textarea "These 34 euro tickets are just early bird discounts before 14. You can be so"
type textarea "Need 34 eurosed piletid on lihtsalt varajase siseneja soodustusega enne 14. Saa…"
type textarea "These 34 euro tickets are just early bird discounts before 14. You can be as ma…"
type textarea "Need 34 eurosed piletid on lihtsalt varajase siseneja soodustusega enne 14. Saa…"
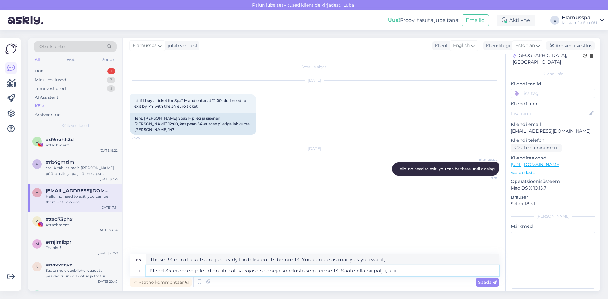
type textarea "These 34 euro tickets are just early bird discounts before 14. You can be as ma…"
type textarea "Need 34 eurosed piletid on lihtsalt varajase siseneja soodustusega enne 14. Saa…"
type textarea "These 34 euro tickets are just early bird discounts before 14. You can be as ma…"
type textarea "Need 34 eurosed piletid on lihtsalt varajase siseneja soodustusega enne 14. Saa…"
type textarea "These 34 euro tickets are just early bird discounts before 14. You can be as ma…"
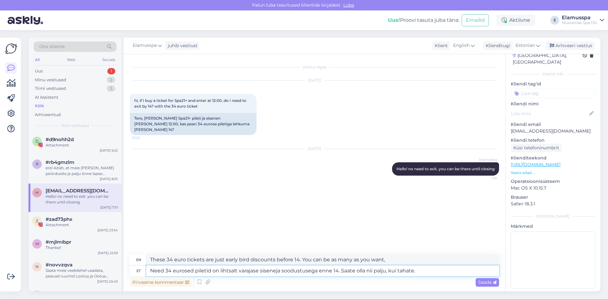
type textarea "Need 34 eurosed piletid on lihtsalt varajase siseneja soodustusega enne 14. Saa…"
type textarea "These 34 euro tickets are just early bird discounts before 2pm. You can be as m…"
type textarea "Need 34 eurosed piletid on lihtsalt varajase siseneja soodustusega enne 14. Saa…"
type textarea "These 34 euro tickets are just early bird discounts before 14. You can be as ma…"
type textarea "Need 34 eurosed piletid on lihtsalt varajase siseneja soodustusega enne 14. Saa…"
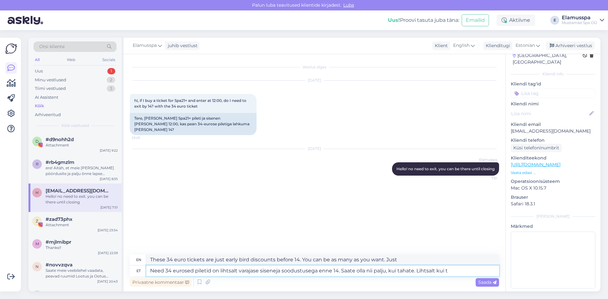
type textarea "These 34 euro tickets are just early bird discounts before 14. You can be as ma…"
type textarea "Need 34 eurosed piletid on lihtsalt varajase siseneja soodustusega enne 14. Saa…"
type textarea "These 34 euro tickets are just early bird discounts before 14. You can be as ma…"
type textarea "Need 34 eurosed piletid on lihtsalt varajase siseneja soodustusega enne 14. Saa…"
type textarea "These 34 euro tickets are just early bird discounts before 2pm. You can be as m…"
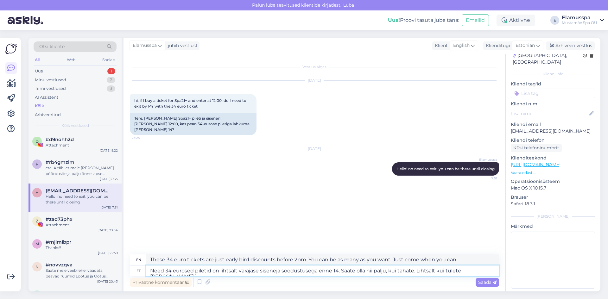
type textarea "Need 34 eurosed piletid on lihtsalt varajase siseneja soodustusega enne 14. Saa…"
type textarea "These 34 euro tickets are just early bird discounts before 14. You can be as ma…"
type textarea "Need 34 eurosed piletid on lihtsalt varajase siseneja soodustusega enne 14. Saa…"
type textarea "These 34 euro tickets are just early bird discounts before 14. You can be as ma…"
type textarea "Need 34 eurosed piletid on lihtsalt varajase siseneja soodustusega enne 14. Saa…"
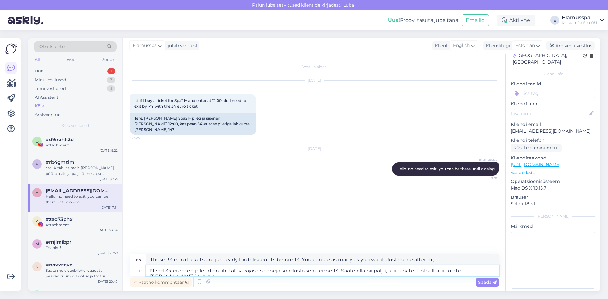
type textarea "These 34 euro tickets are just early bird discounts before 14. You can be as ma…"
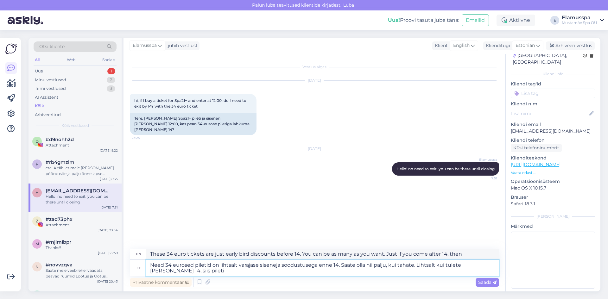
type textarea "Need 34 eurosed piletid on lihtsalt varajase siseneja soodustusega enne 14. Saa…"
type textarea "These 34 euro tickets are just early bird discounts before 14. You can be as ma…"
type textarea "Need 34 eurosed piletid on lihtsalt varajase siseneja soodustusega enne 14. Saa…"
type textarea "These 34 euro tickets are just early bird discounts before 14. You can come as …"
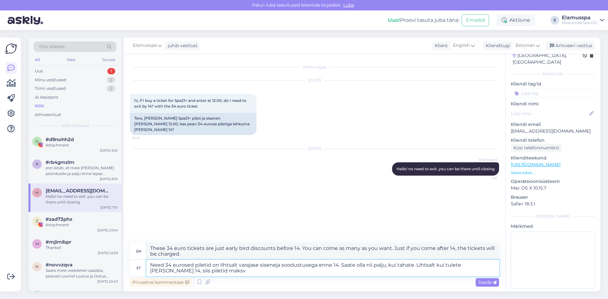
type textarea "Need 34 eurosed piletid on lihtsalt varajase siseneja soodustusega enne 14. Saa…"
type textarea "These 34 euro tickets are just early bird discounts before 14. You can come as …"
type textarea "Need 34 eurosed piletid on lihtsalt varajase siseneja soodustusega enne 14. Saa…"
type textarea "These 34 euro tickets are just early bird discounts before 14. You can come as …"
type textarea "Need 34 eurosed piletid on lihtsalt varajase siseneja soodustusega enne 14. Saa…"
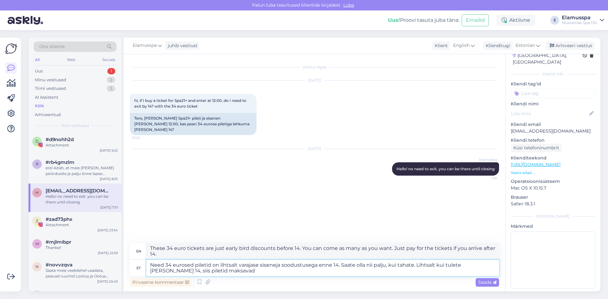
type textarea "These 34 euro tickets are just early bird discounts before 14. You can come as …"
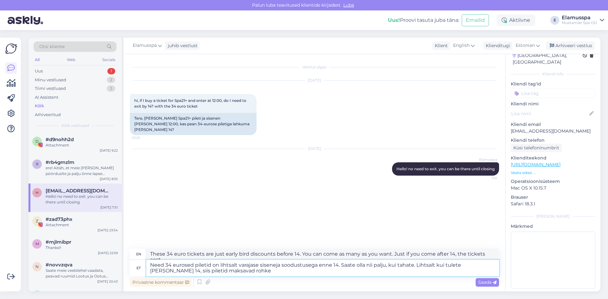
type textarea "Need 34 eurosed piletid on lihtsalt varajase siseneja soodustusega enne 14. Saa…"
type textarea "These 34 euro tickets are just early bird discounts before 14. You can come as …"
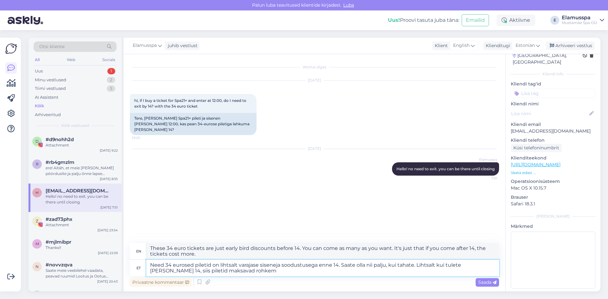
type textarea "Need 34 eurosed piletid on lihtsalt varajase siseneja soodustusega enne 14. Saa…"
type textarea "These 34 euro tickets are just early bird discounts before 2pm. You can come as…"
click at [353, 270] on textarea "Need 34 eurosed piletid on lihtsalt varajase siseneja soodustusega enne 14. Saa…" at bounding box center [322, 268] width 353 height 16
click at [353, 269] on textarea "Need 34 eurosed piletid on lihtsalt varajase siseneja soodustusega enne 14. Saa…" at bounding box center [322, 268] width 353 height 16
click at [382, 267] on textarea "Need 34 eurosed piletid on lihtsalt varajase siseneja soodustusega enne 14. Saa…" at bounding box center [322, 268] width 353 height 16
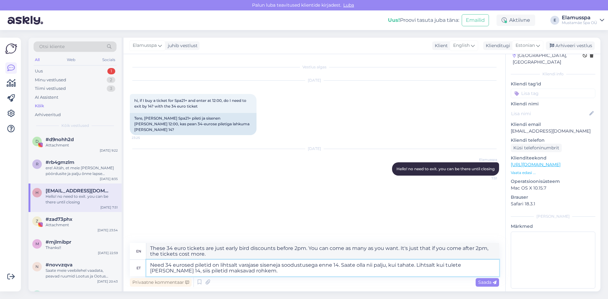
type textarea "Need 34 eurosed piletid on lihtsalt varajase siseneja soodustusega enne 14. Saa…"
click at [338, 250] on textarea "These 34 euro tickets are just early bird discounts before 2pm. You can come as…" at bounding box center [322, 251] width 353 height 16
click at [338, 249] on textarea "These 34 euro tickets are just early bird discounts before 2pm. You can come as…" at bounding box center [322, 251] width 353 height 16
type textarea "These 34 euro tickets are just early bird discounts before 2pm. You can be here…"
click at [433, 274] on textarea "Need 34 eurosed piletid on lihtsalt varajase siseneja soodustusega enne 14. Saa…" at bounding box center [322, 268] width 353 height 16
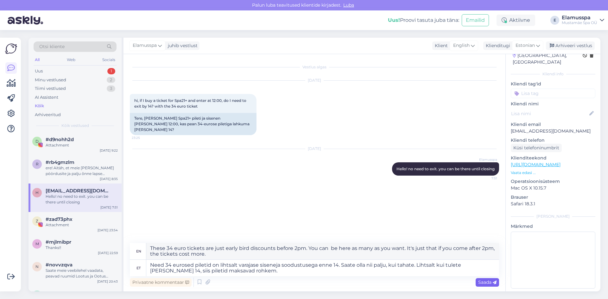
click at [481, 283] on span "Saada" at bounding box center [487, 282] width 18 height 6
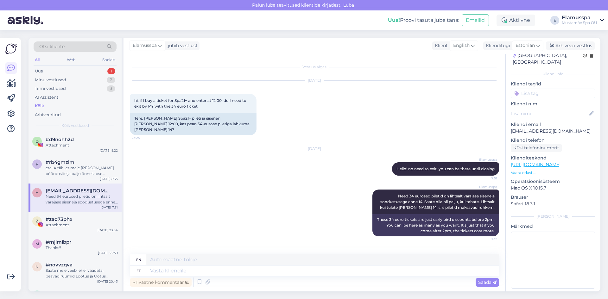
scroll to position [0, 0]
click at [80, 135] on div "d #d9nohh2d Attachment [DATE] 9:22" at bounding box center [74, 143] width 93 height 23
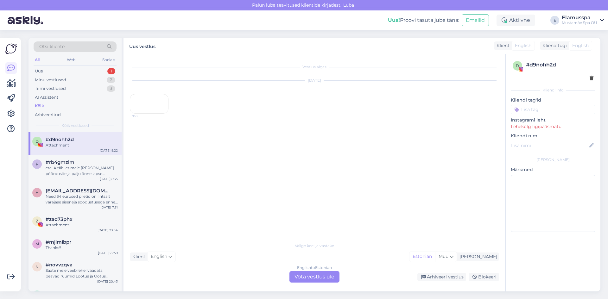
click at [486, 121] on div "[DATE] 9:22" at bounding box center [314, 97] width 369 height 47
